Goal: Task Accomplishment & Management: Use online tool/utility

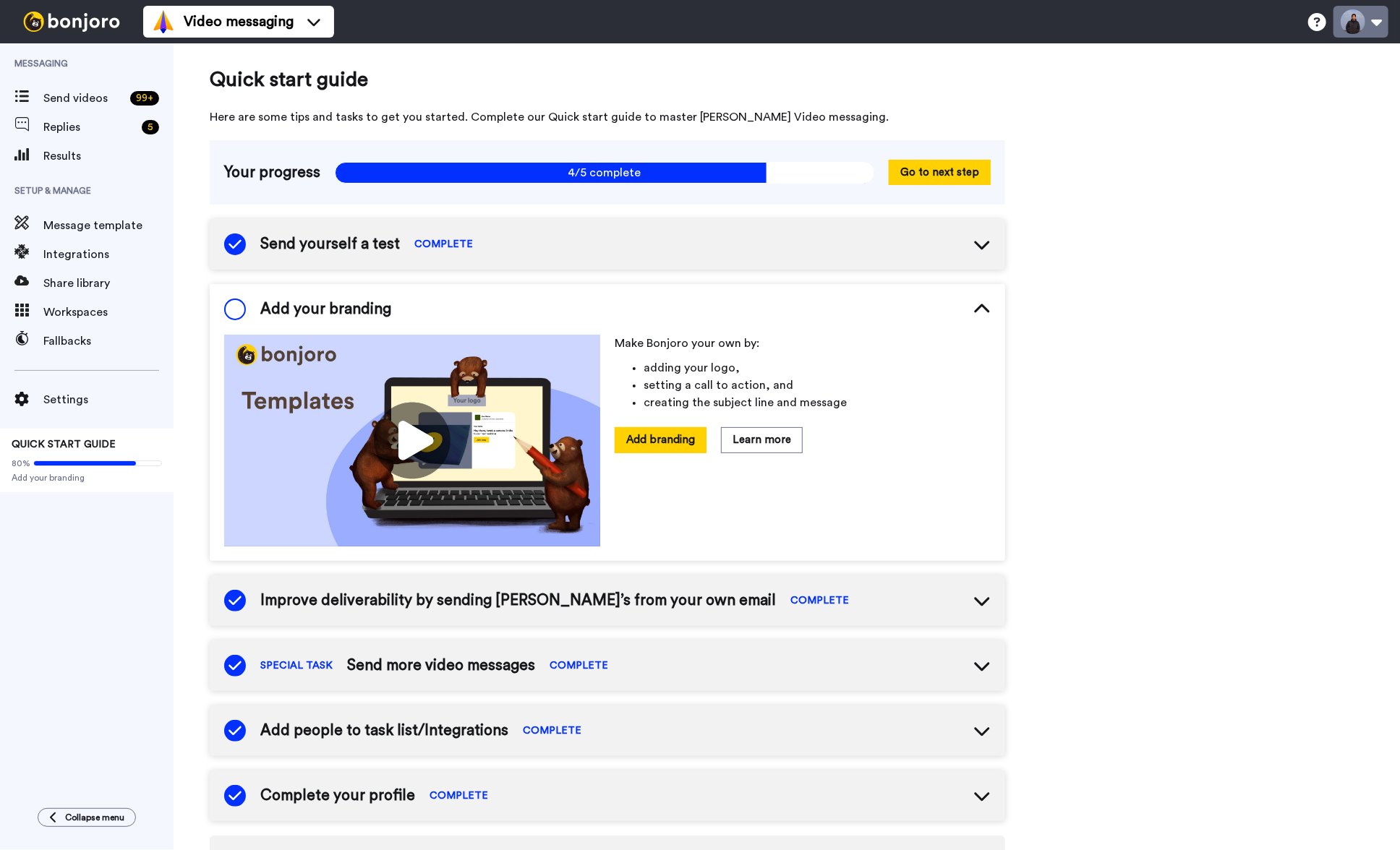
click at [1382, 20] on button at bounding box center [1361, 22] width 55 height 32
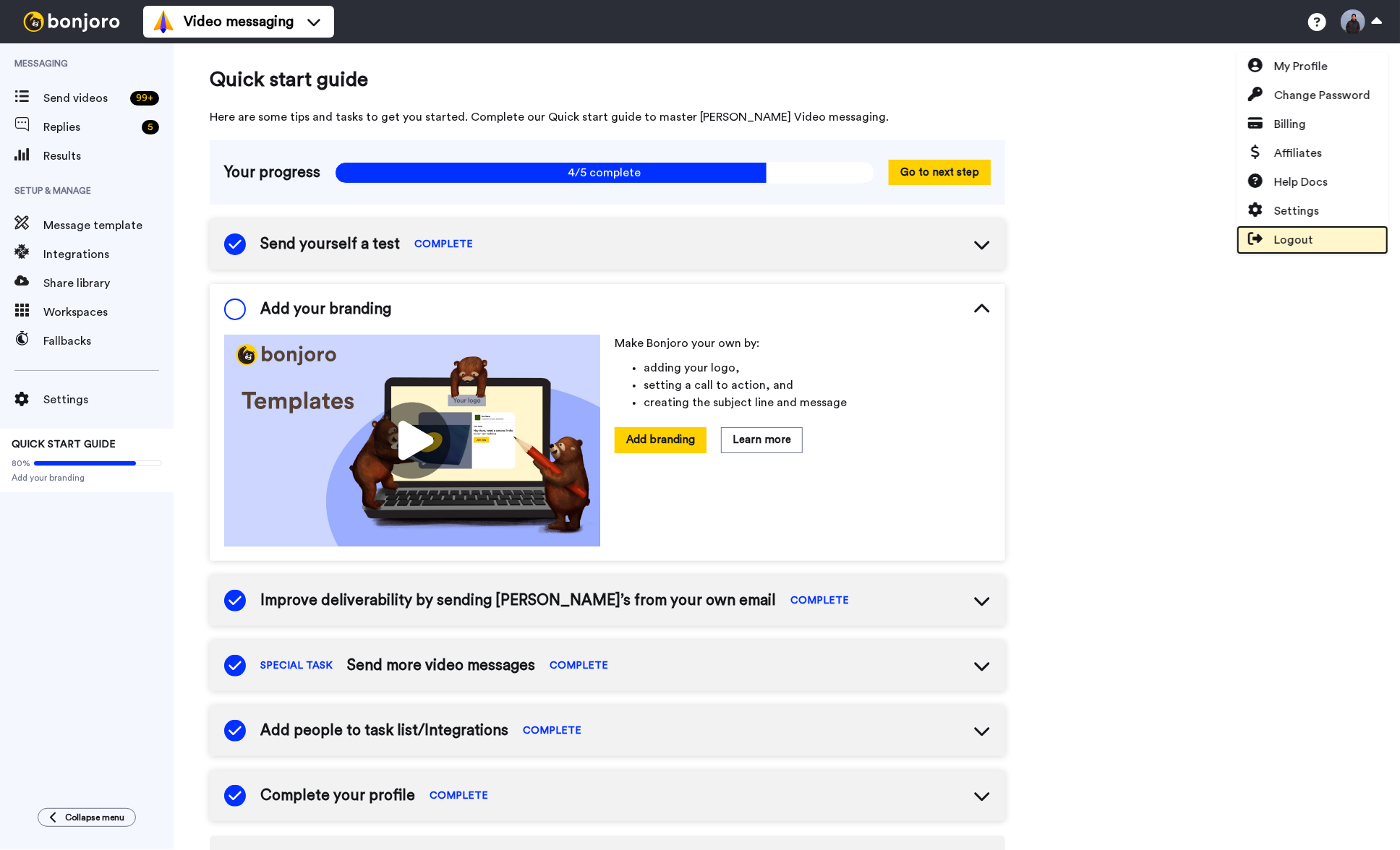
click at [1301, 235] on span "Logout" at bounding box center [1293, 240] width 39 height 17
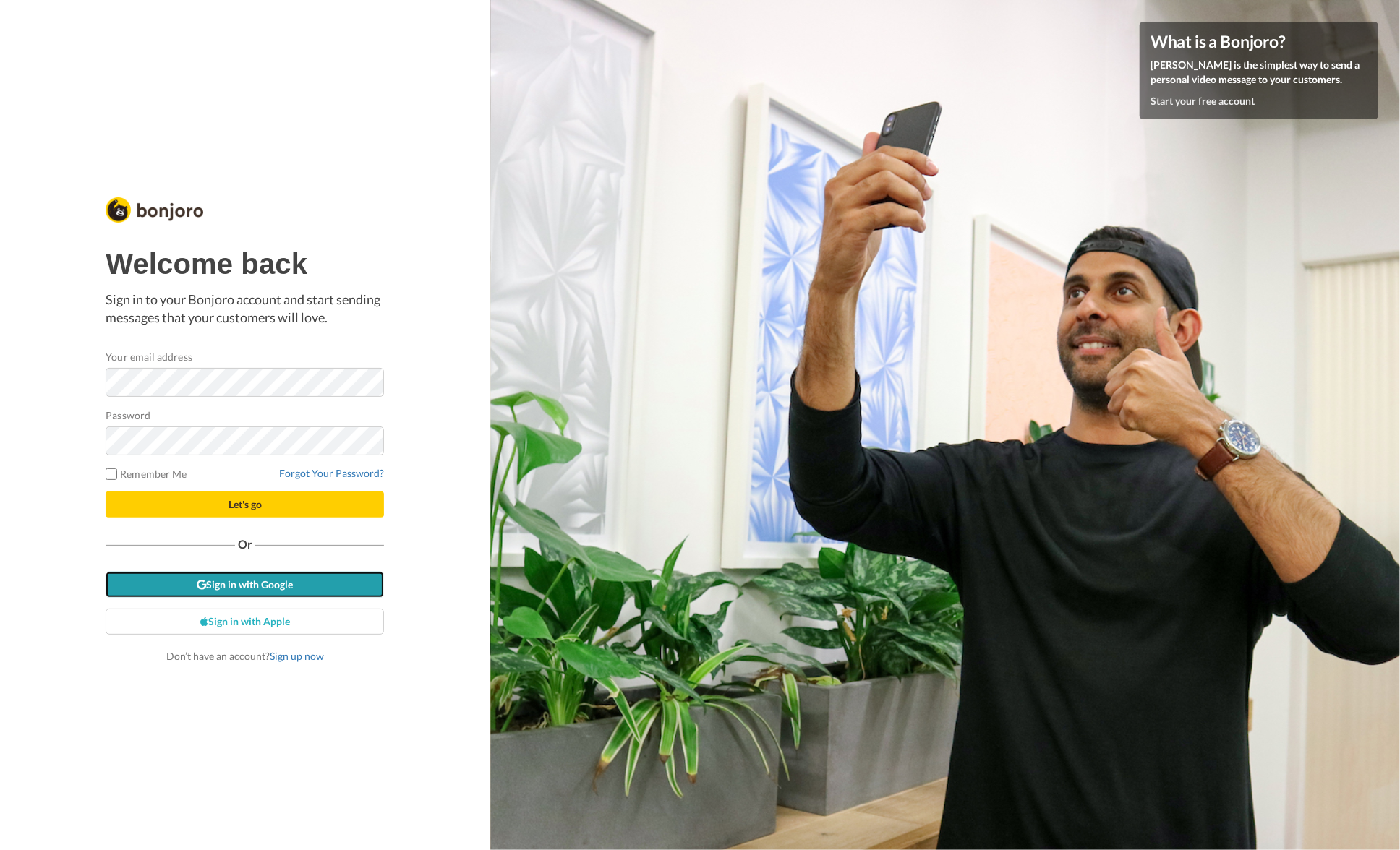
click at [288, 584] on link "Sign in with Google" at bounding box center [245, 584] width 279 height 26
